Goal: Information Seeking & Learning: Compare options

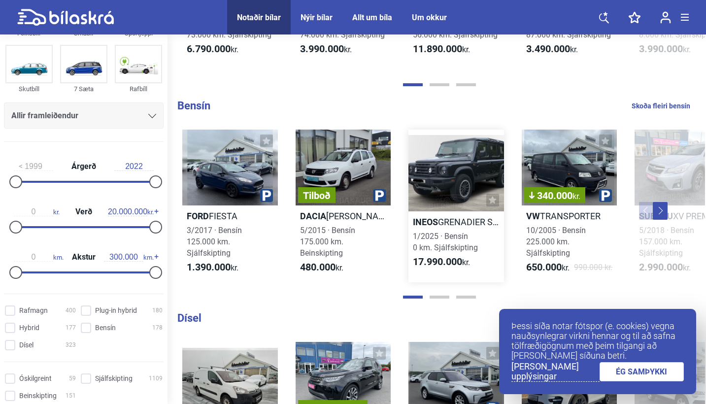
scroll to position [813, 0]
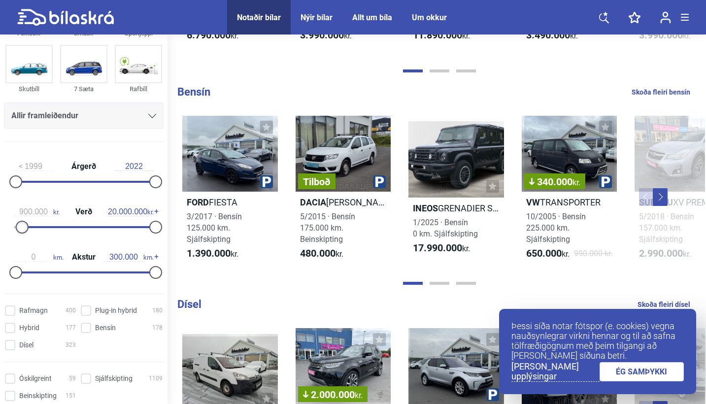
type input "800.000"
drag, startPoint x: 15, startPoint y: 229, endPoint x: 21, endPoint y: 228, distance: 5.5
click at [21, 228] on div at bounding box center [21, 227] width 13 height 13
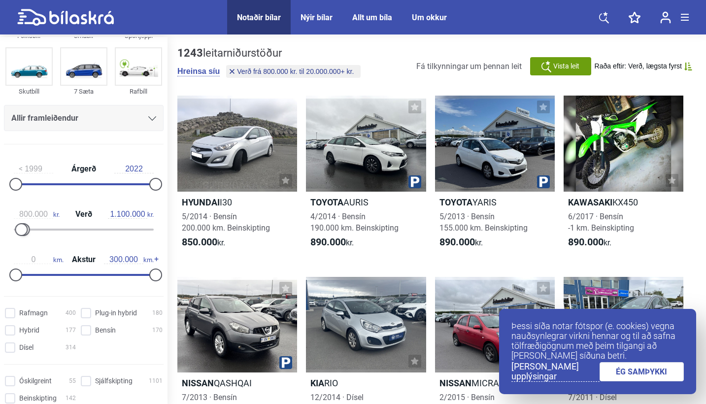
type input "1.000.000"
drag, startPoint x: 149, startPoint y: 230, endPoint x: 20, endPoint y: 225, distance: 129.7
click at [20, 229] on div at bounding box center [84, 230] width 140 height 2
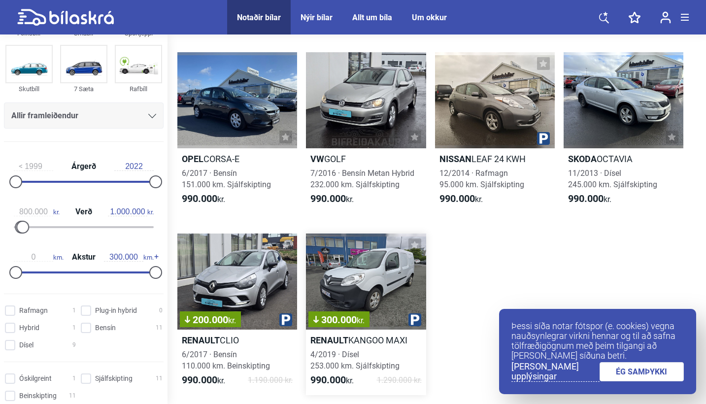
scroll to position [767, 0]
click at [83, 380] on input "Sjálfskipting 11" at bounding box center [123, 379] width 82 height 10
checkbox input "true"
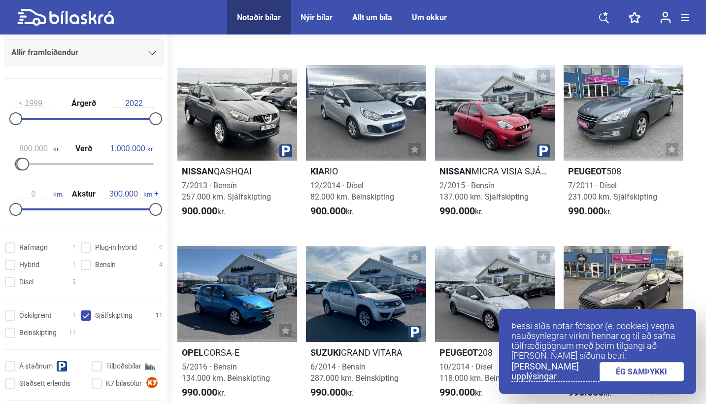
scroll to position [124, 0]
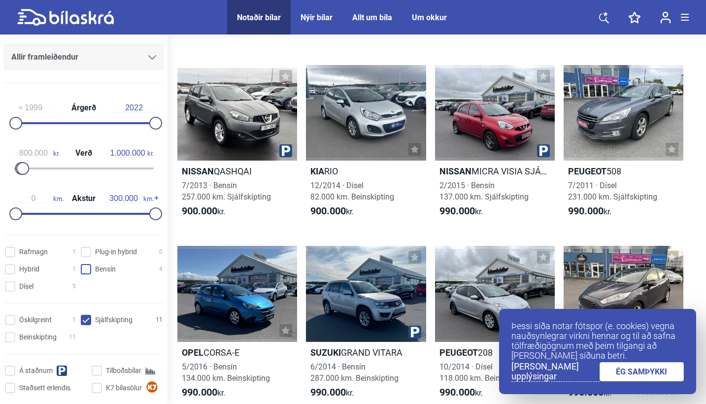
click at [85, 270] on input "Bensín 4" at bounding box center [123, 270] width 82 height 10
checkbox input "true"
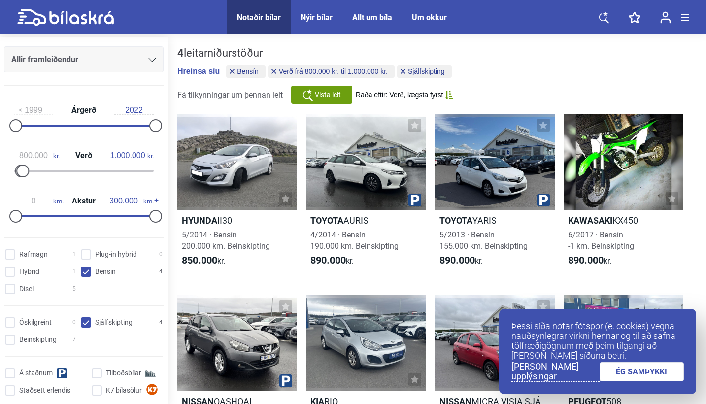
click at [89, 322] on input "Sjálfskipting 4" at bounding box center [123, 323] width 82 height 10
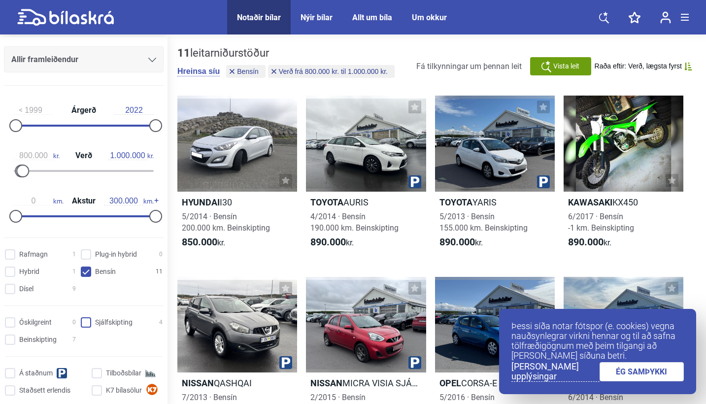
click at [83, 323] on input "Sjálfskipting 4" at bounding box center [123, 323] width 82 height 10
checkbox input "true"
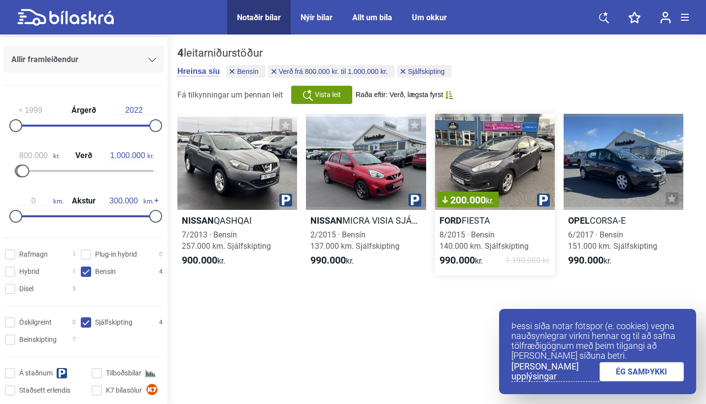
click at [474, 156] on div "200.000 kr." at bounding box center [495, 162] width 120 height 96
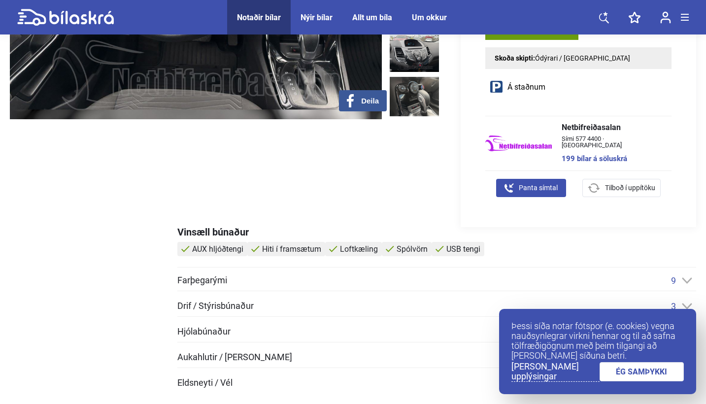
scroll to position [266, 0]
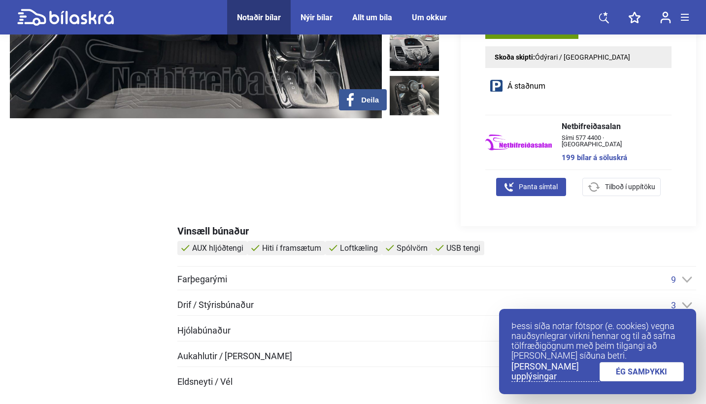
click at [621, 370] on link "ÉG SAMÞYKKI" at bounding box center [641, 371] width 85 height 19
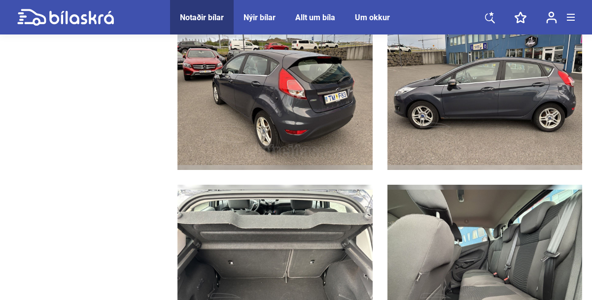
scroll to position [1232, 0]
